Goal: Navigation & Orientation: Find specific page/section

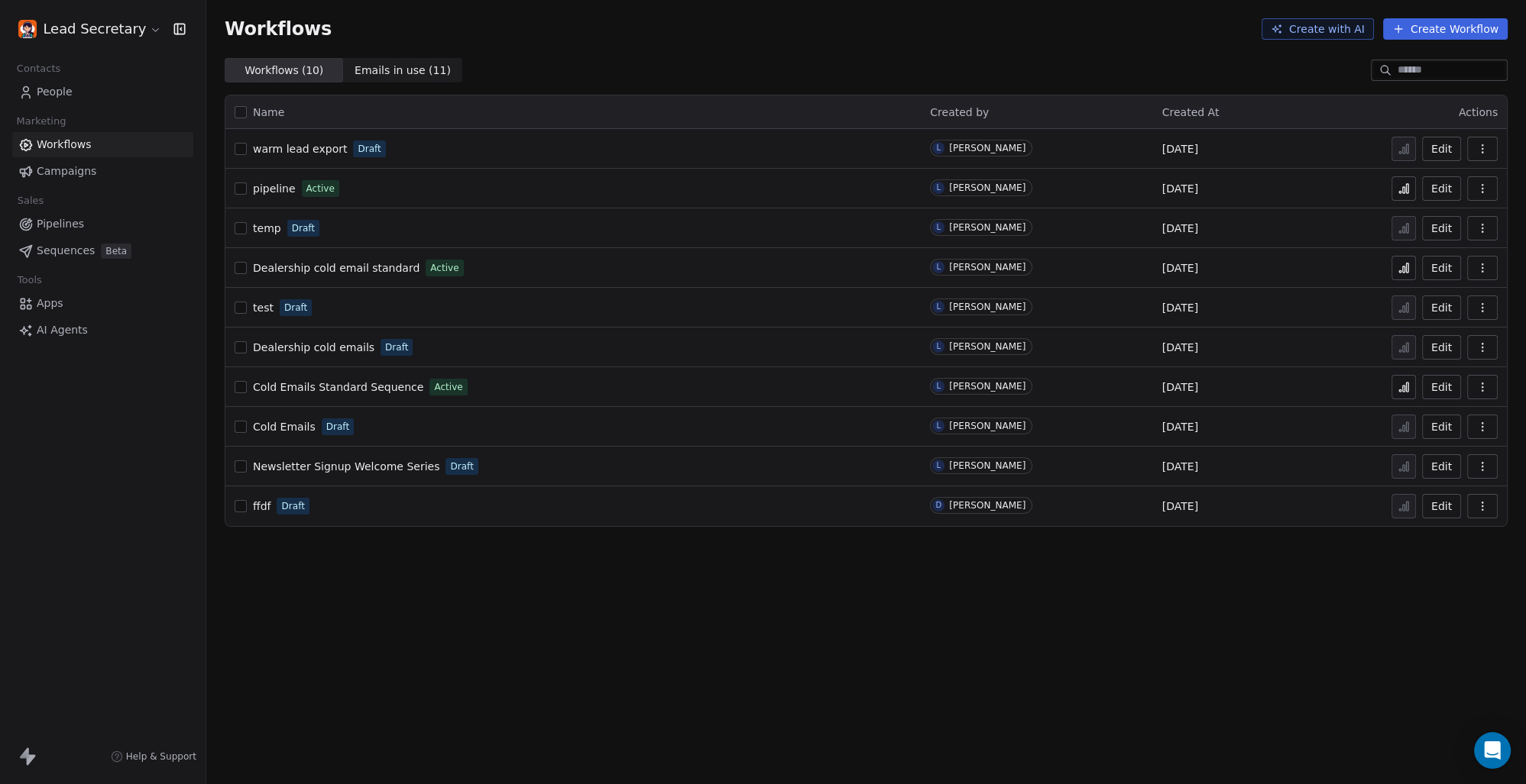
click at [76, 245] on span "Sequences" at bounding box center [66, 251] width 58 height 17
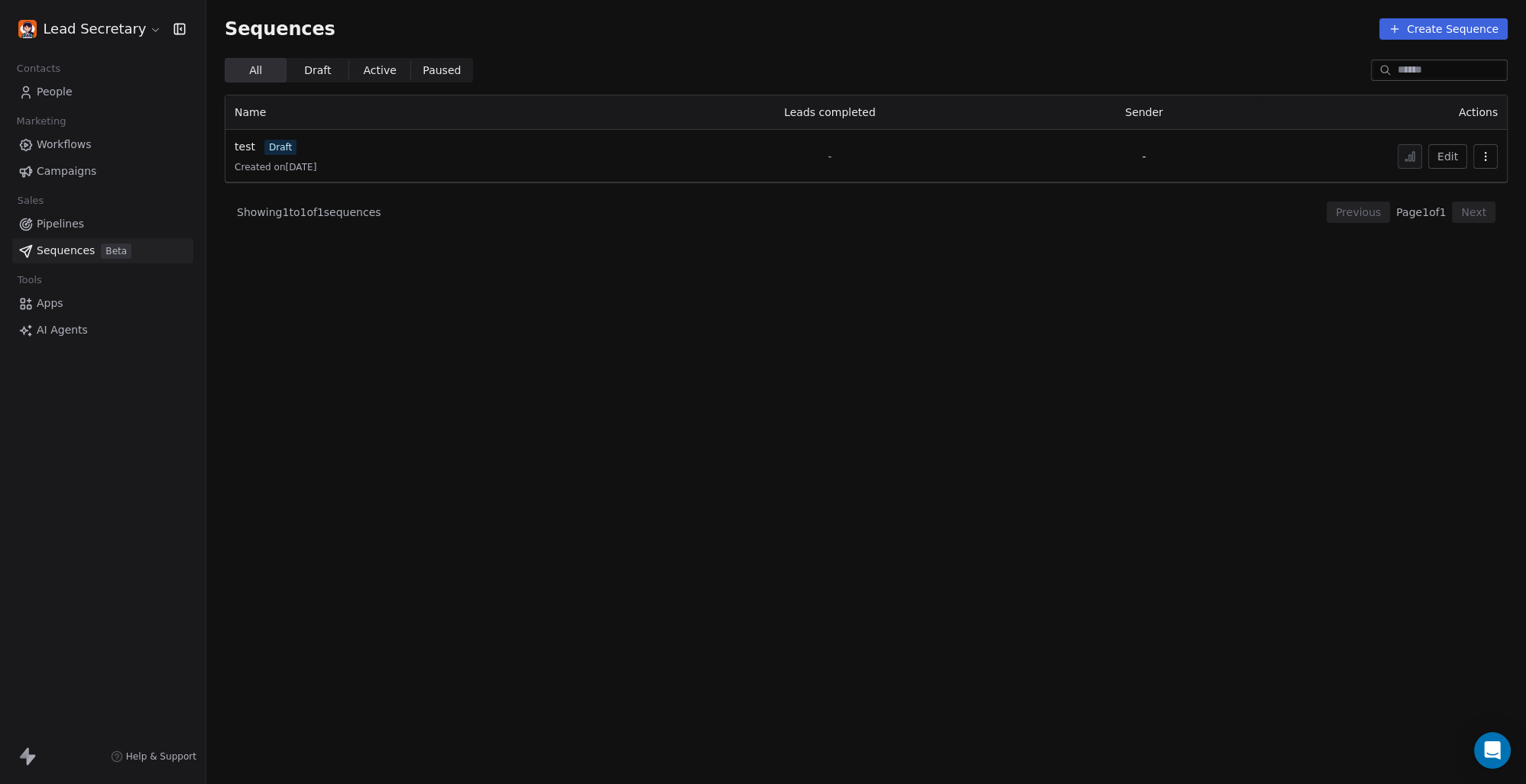
click at [59, 222] on span "Pipelines" at bounding box center [60, 223] width 48 height 17
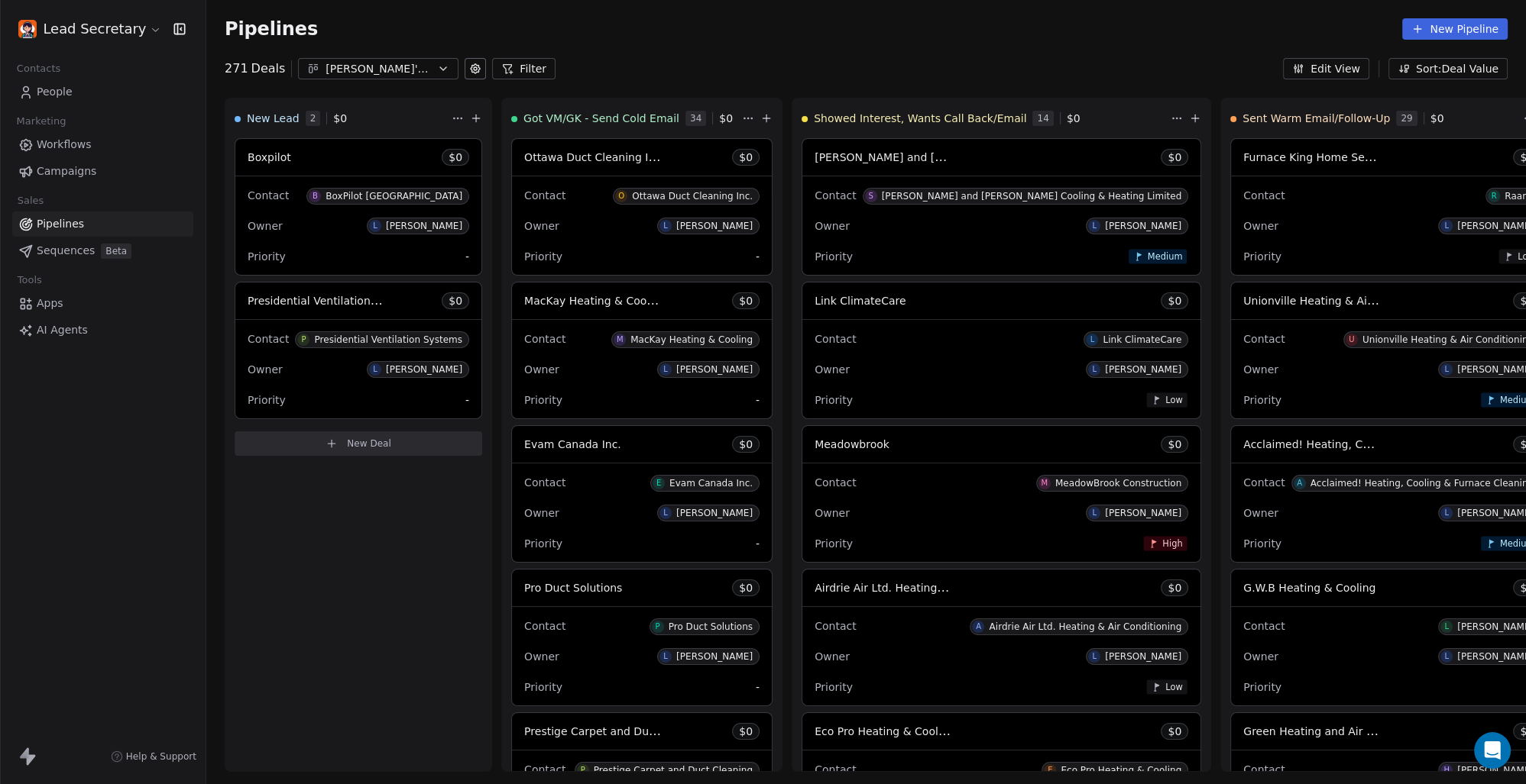
click at [48, 170] on span "Campaigns" at bounding box center [66, 171] width 59 height 17
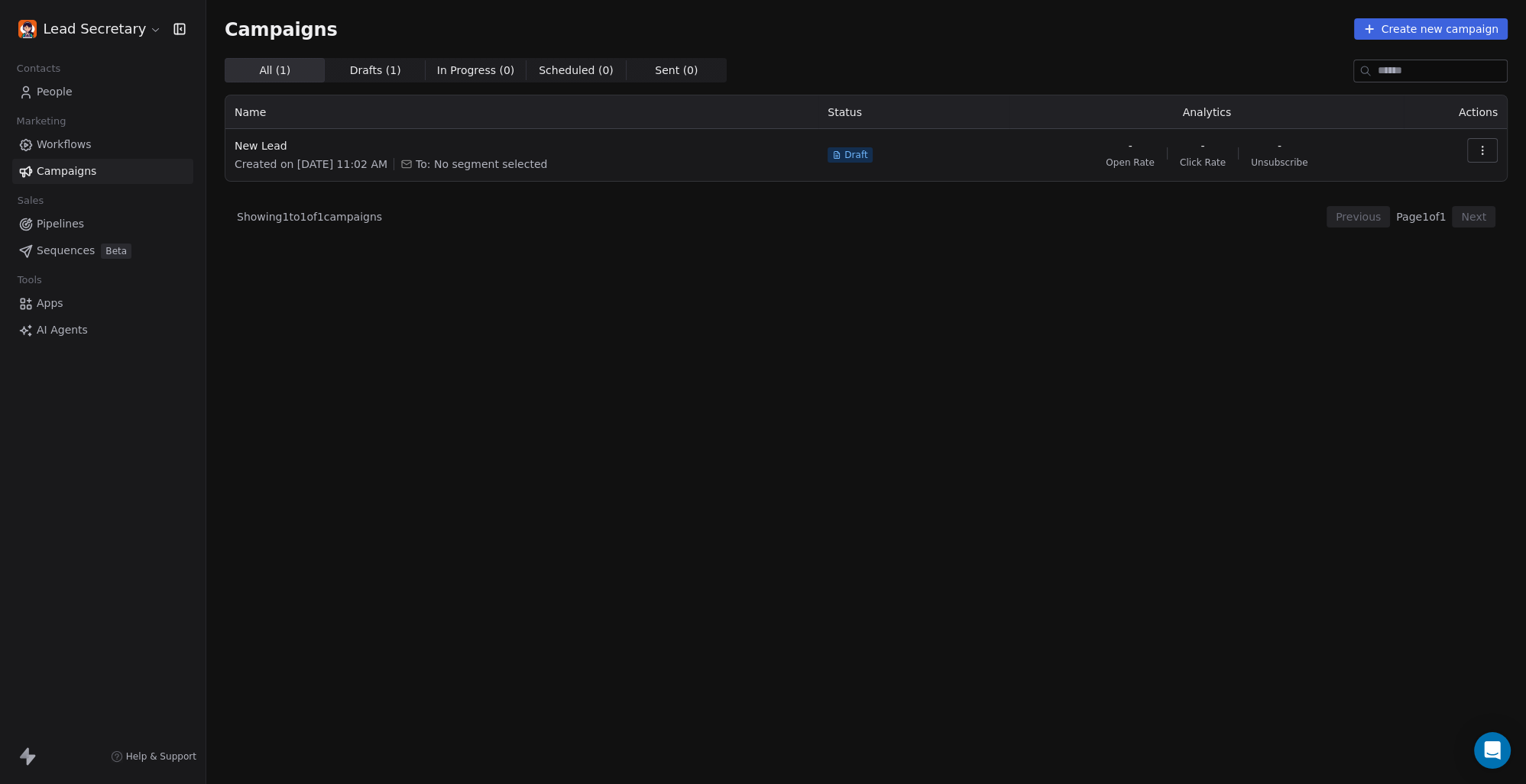
click at [365, 72] on span "Drafts ( 1 )" at bounding box center [375, 70] width 52 height 17
click at [264, 62] on span "All ( 1 ) All ( 1 )" at bounding box center [274, 70] width 100 height 24
click at [66, 141] on span "Workflows" at bounding box center [64, 145] width 55 height 17
